Goal: Information Seeking & Learning: Learn about a topic

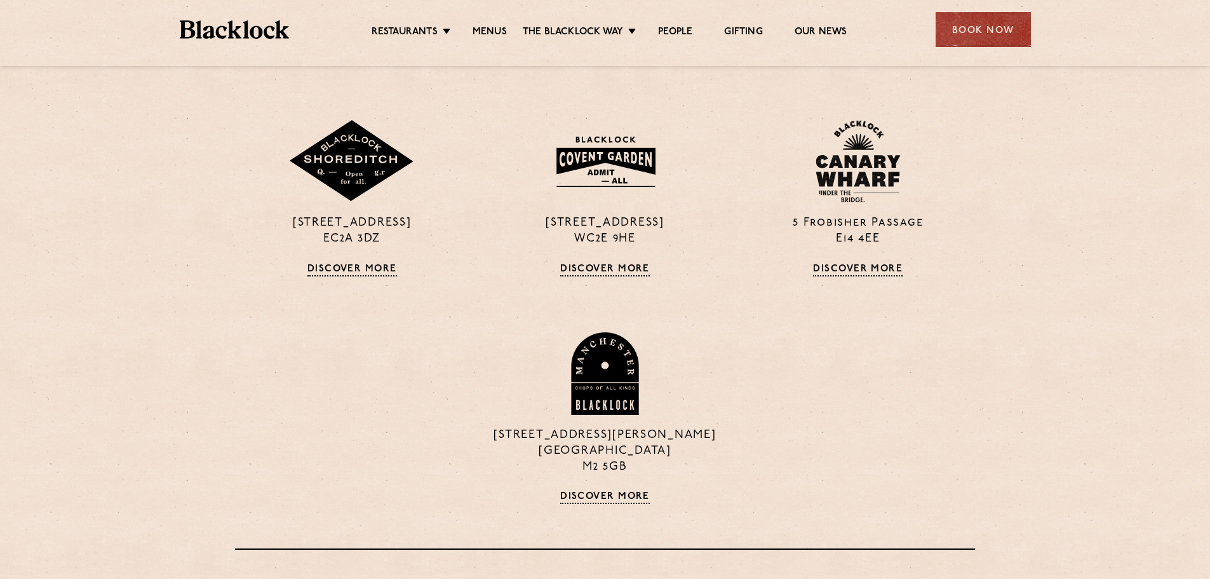
scroll to position [1143, 0]
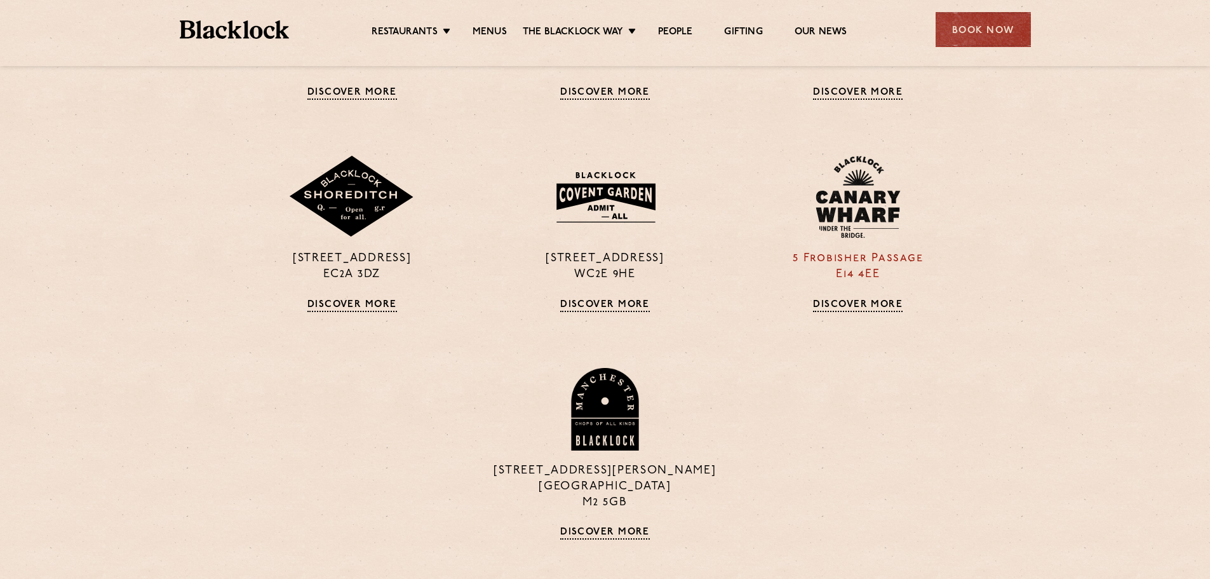
click at [869, 204] on img at bounding box center [857, 197] width 85 height 83
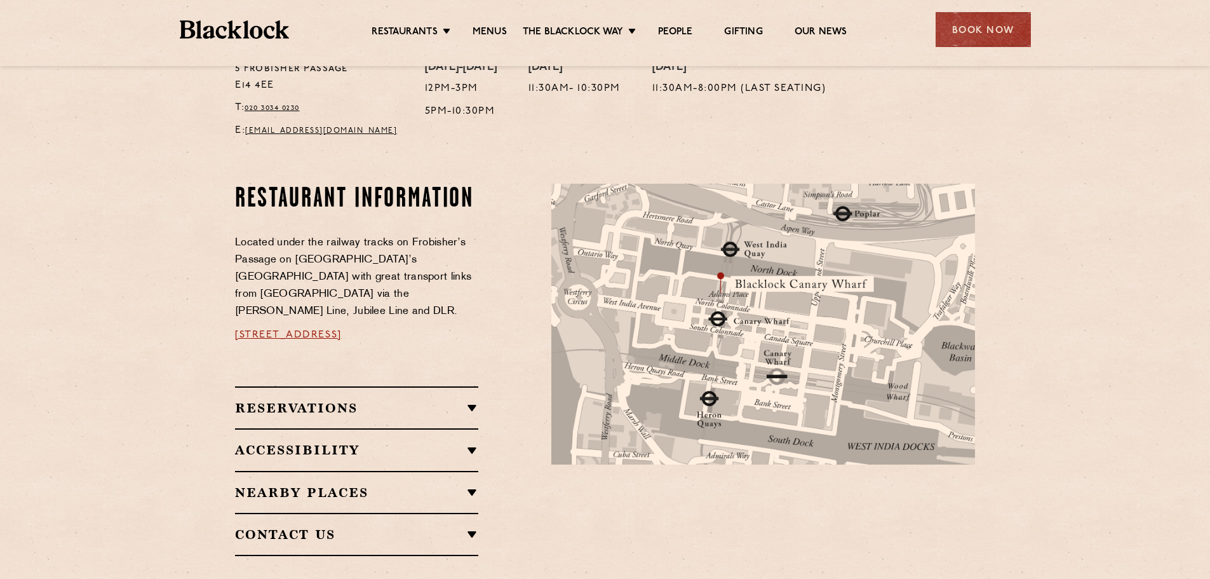
scroll to position [445, 0]
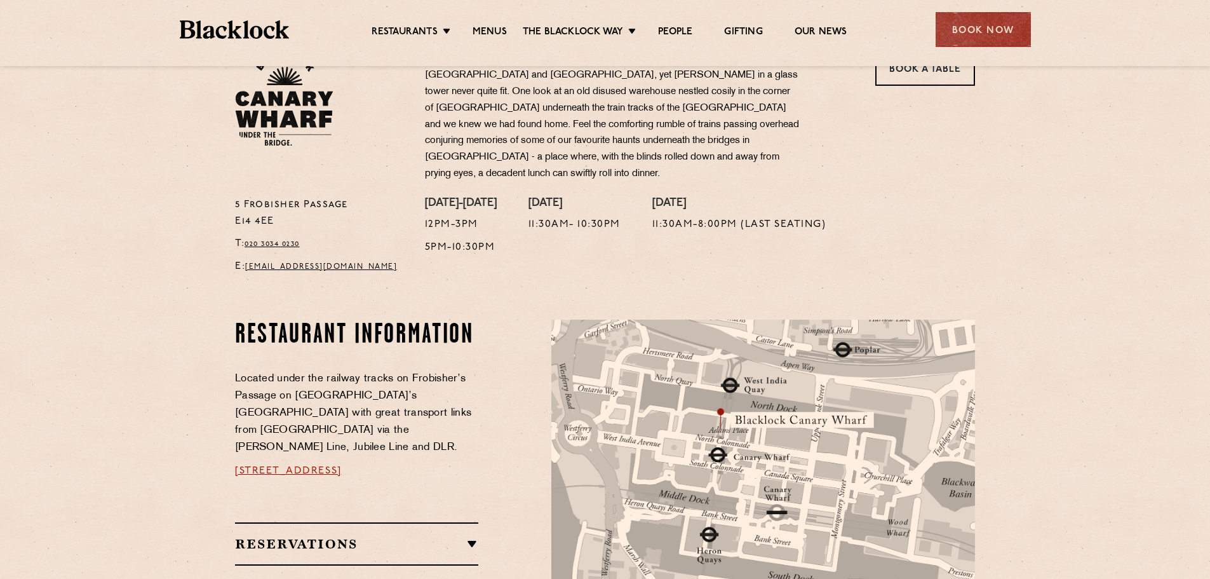
click at [478, 21] on ul "Restaurants Soho City Shoreditch Covent Garden Canary Wharf Manchester Birmingh…" at bounding box center [609, 30] width 640 height 20
click at [478, 26] on link "Menus" at bounding box center [490, 33] width 34 height 14
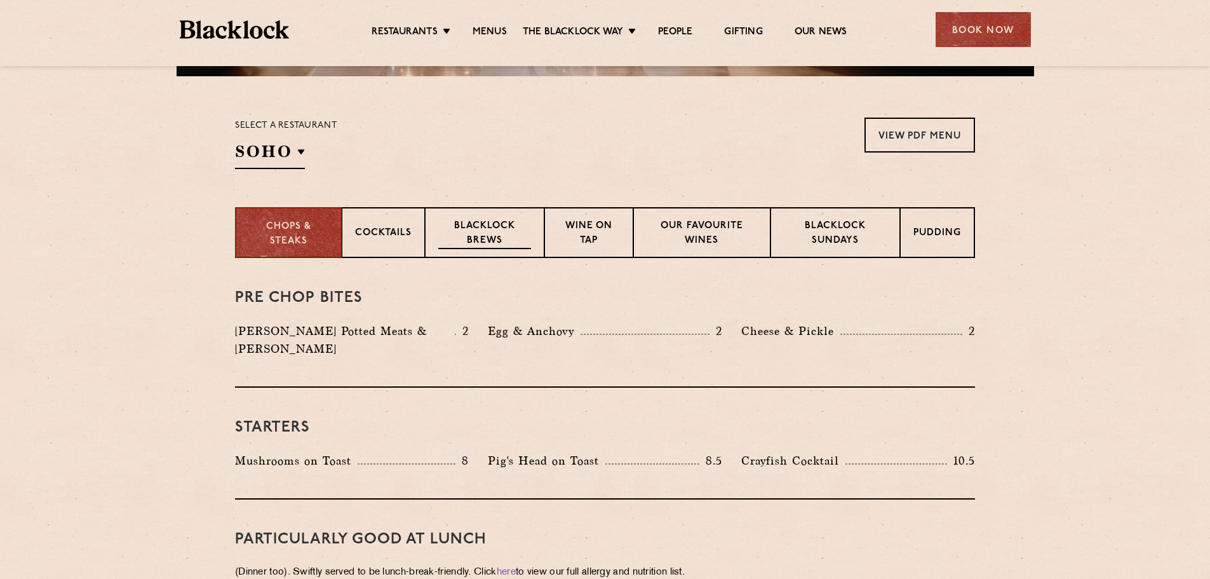
scroll to position [508, 0]
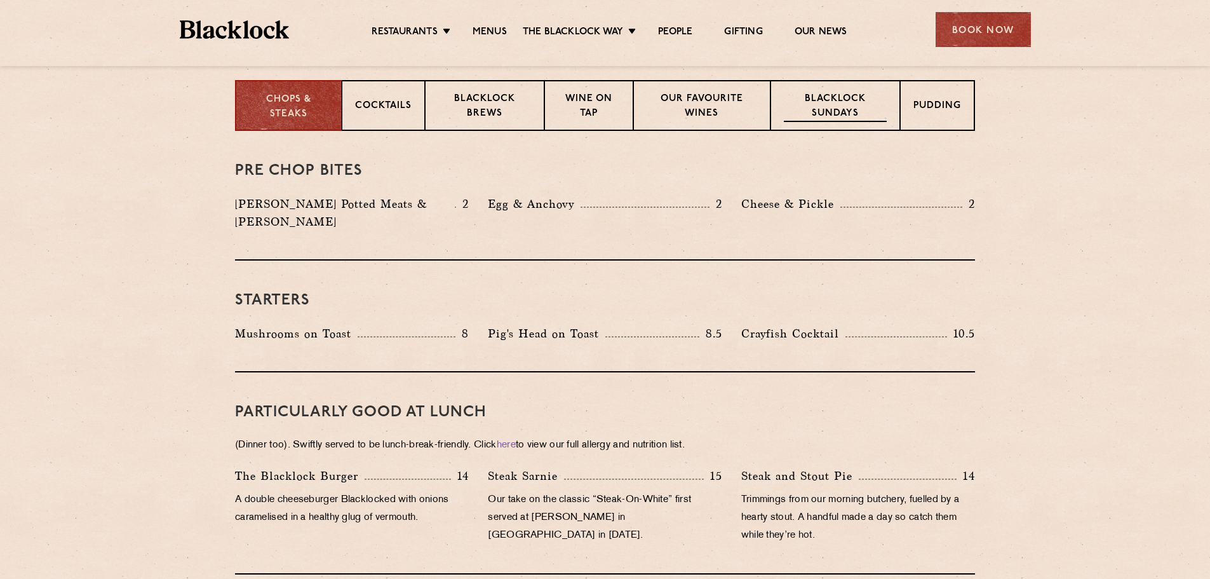
click at [861, 109] on p "Blacklock Sundays" at bounding box center [835, 107] width 103 height 30
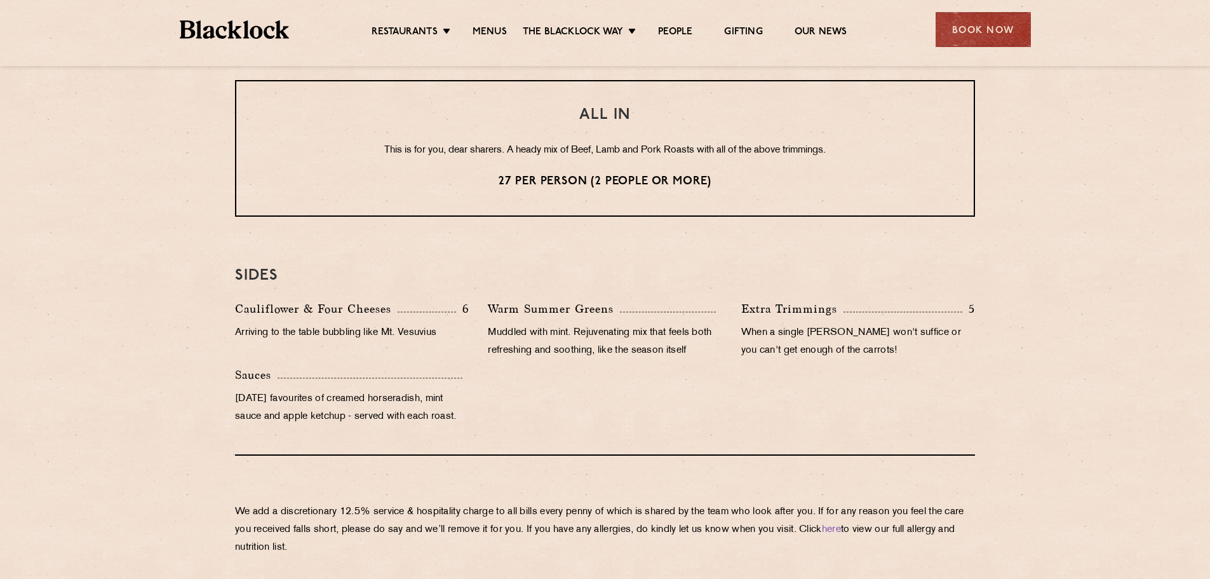
scroll to position [1143, 0]
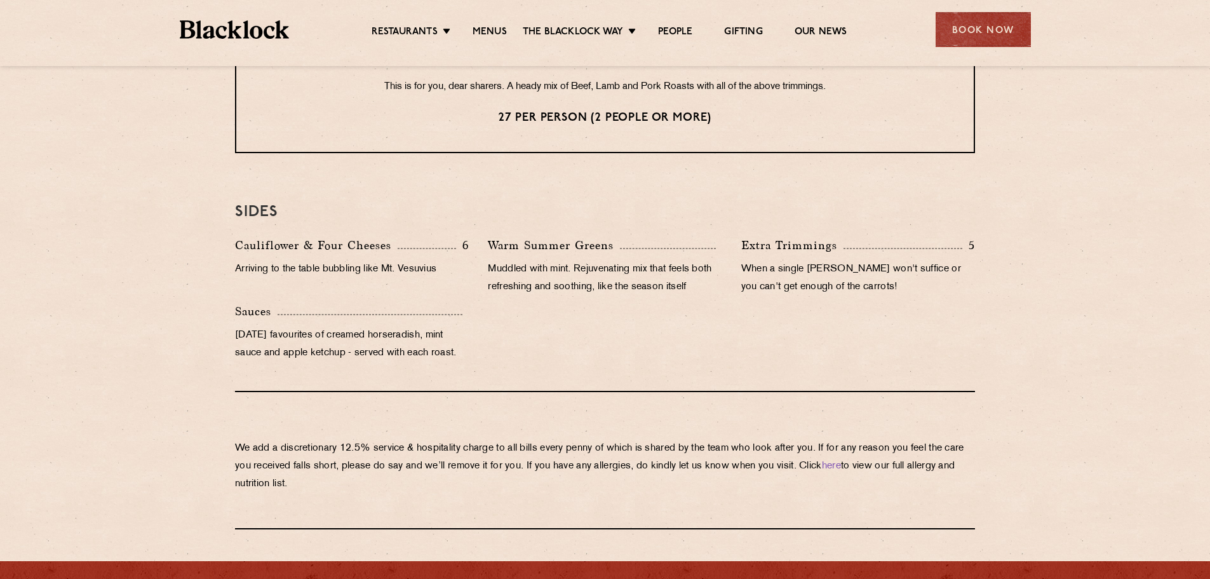
drag, startPoint x: 531, startPoint y: 324, endPoint x: 532, endPoint y: 310, distance: 14.0
click at [532, 319] on div "Cauliflower & Four Cheeses 6 Arriving to the table bubbling like Mt. Vesuvius W…" at bounding box center [604, 302] width 759 height 132
click at [537, 286] on p "Muddled with mint. Rejuvenating mix that feels both refreshing and soothing, li…" at bounding box center [605, 278] width 234 height 36
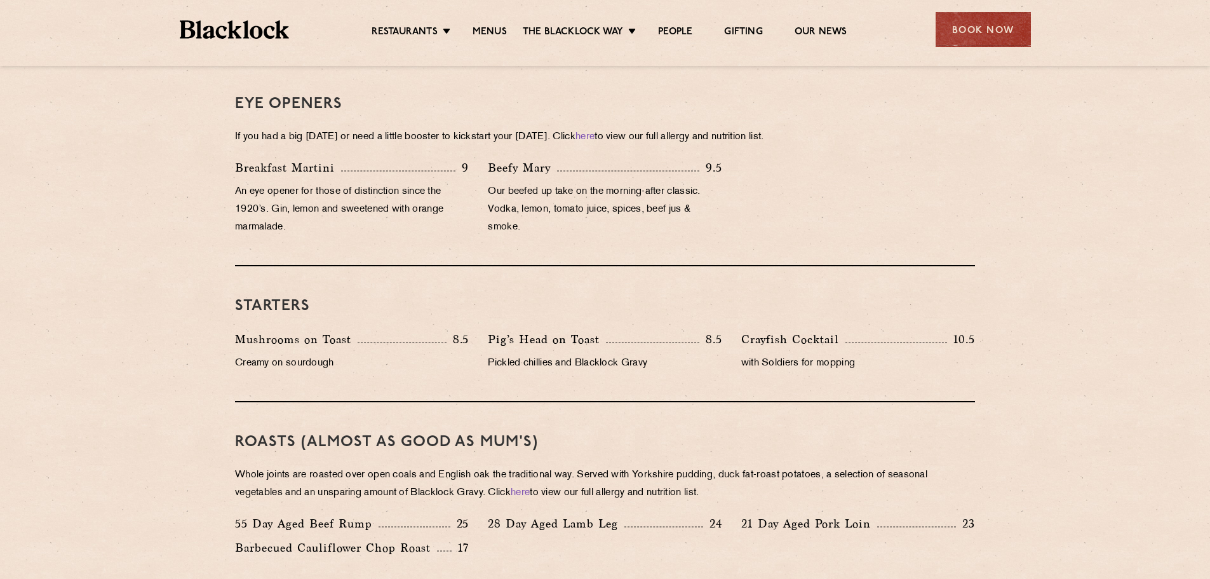
scroll to position [448, 0]
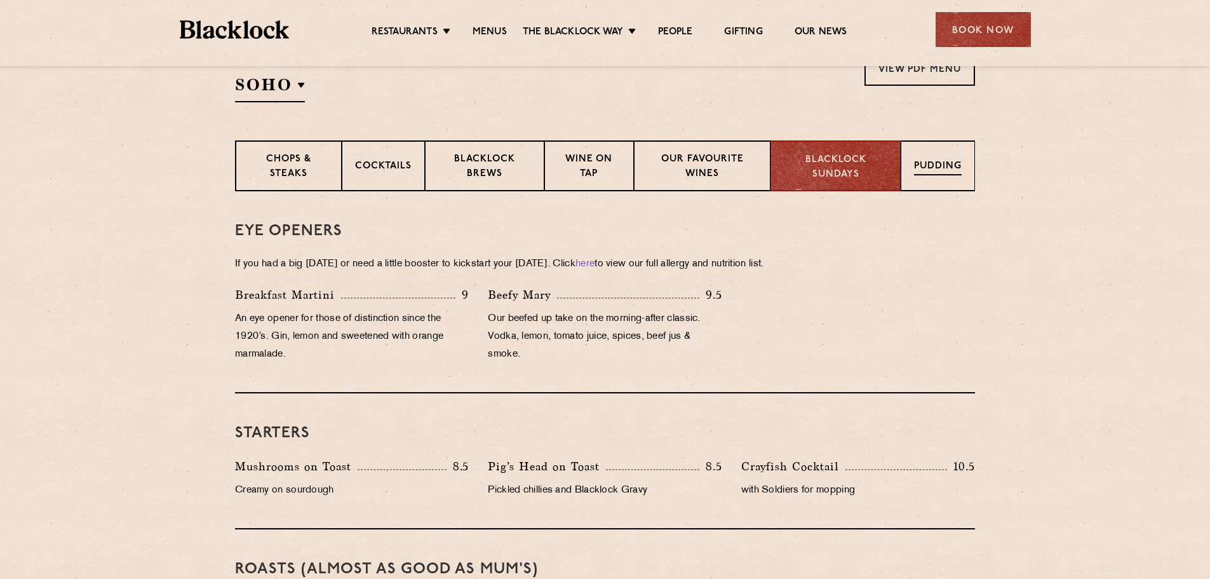
click at [937, 159] on div "Pudding" at bounding box center [938, 165] width 74 height 51
